Goal: Task Accomplishment & Management: Use online tool/utility

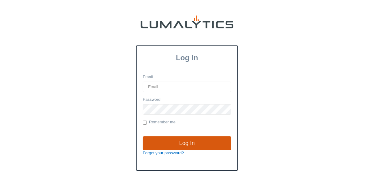
type input "[EMAIL_ADDRESS][DOMAIN_NAME]"
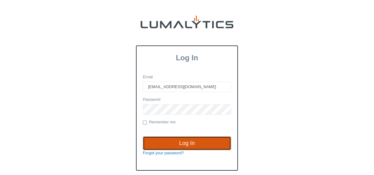
click at [179, 141] on input "Log In" at bounding box center [187, 143] width 89 height 14
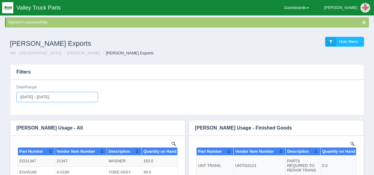
type input "[DATE]"
click at [42, 95] on input "[DATE] - [DATE]" at bounding box center [57, 97] width 82 height 11
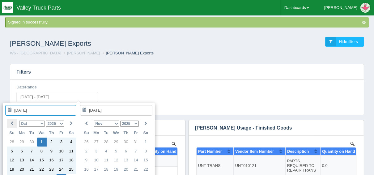
click at [13, 122] on th at bounding box center [12, 124] width 10 height 10
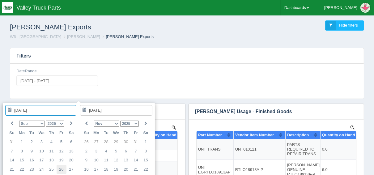
type input "[DATE]"
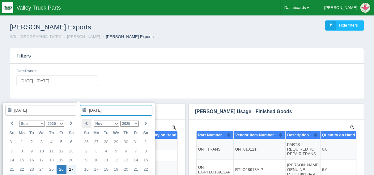
click at [87, 123] on icon at bounding box center [86, 124] width 3 height 4
type input "[DATE]"
type input "[DATE] - [DATE]"
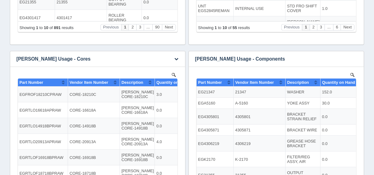
scroll to position [248, 0]
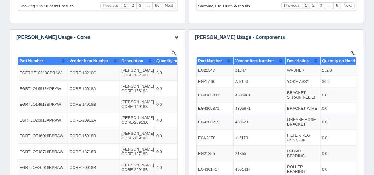
click at [175, 36] on icon "button" at bounding box center [177, 37] width 4 height 4
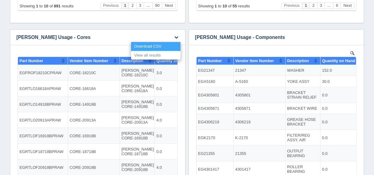
click at [166, 45] on link "Download CSV" at bounding box center [156, 46] width 50 height 9
